Goal: Task Accomplishment & Management: Manage account settings

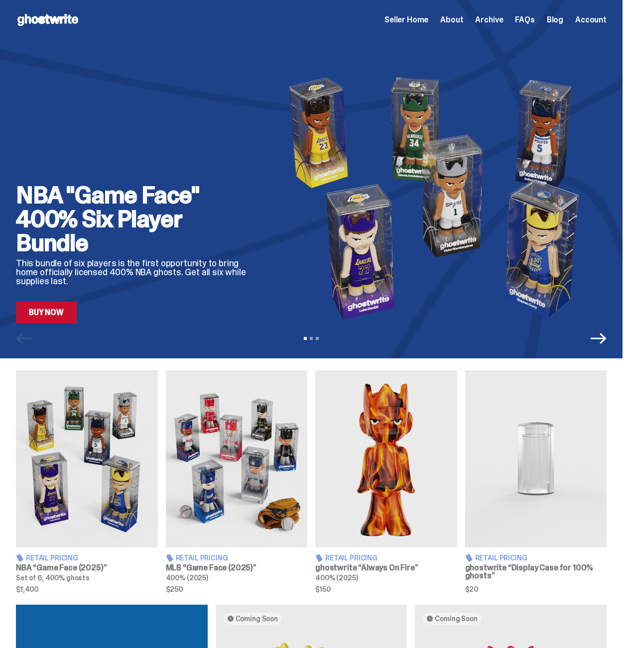
click at [409, 30] on div "Open main menu Home Seller Home About Archive FAQs Blog Account Seller Home Abo…" at bounding box center [311, 20] width 623 height 40
click at [414, 23] on span "Seller Home" at bounding box center [406, 20] width 44 height 8
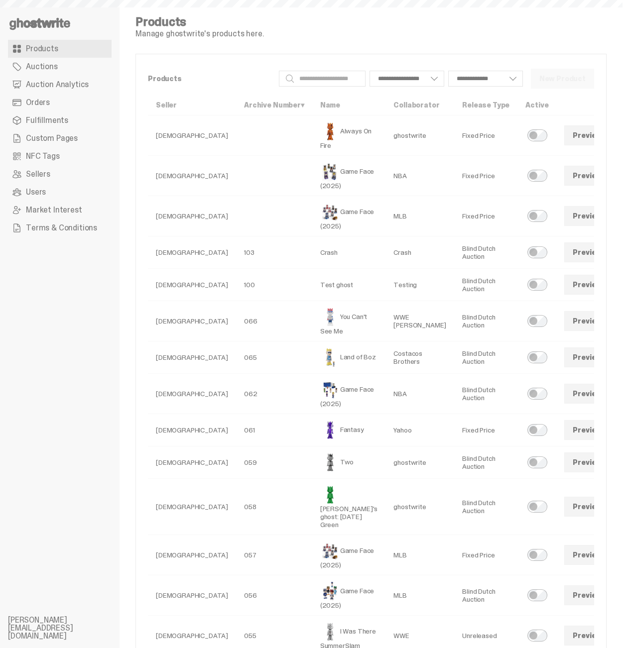
select select
click at [614, 135] on link at bounding box center [624, 135] width 20 height 20
